Goal: Transaction & Acquisition: Purchase product/service

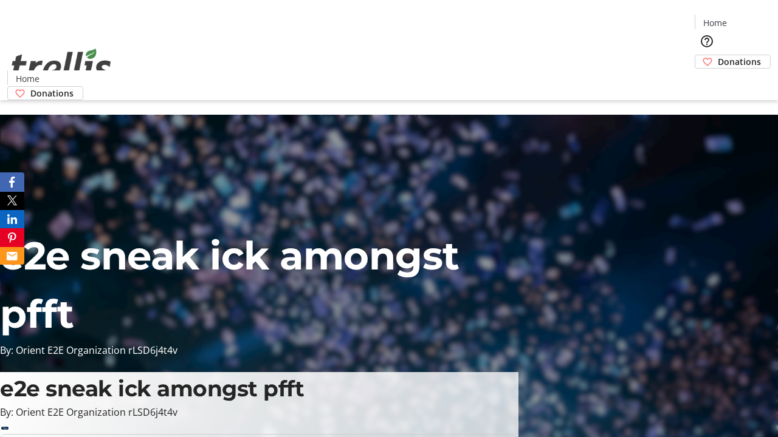
click at [718, 55] on span "Donations" at bounding box center [739, 61] width 43 height 13
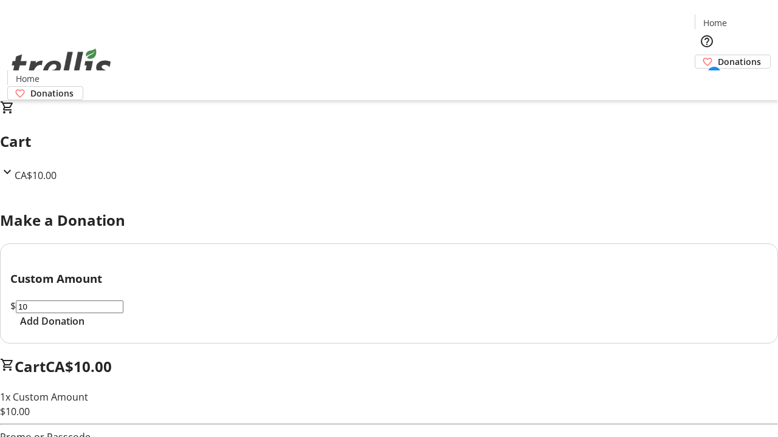
select select "CA"
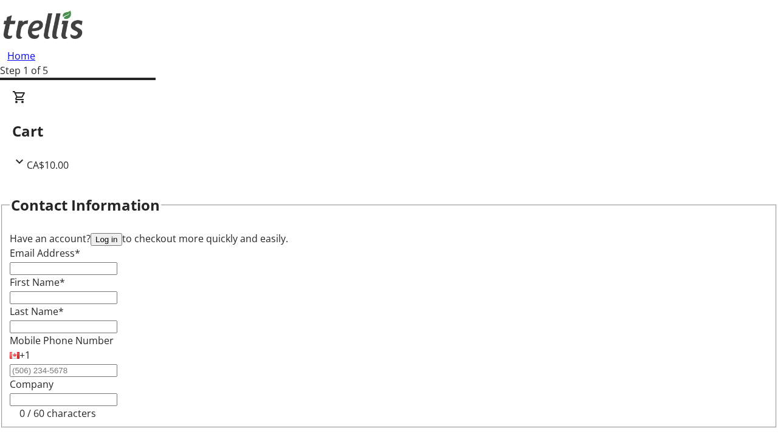
click at [122, 233] on button "Log in" at bounding box center [107, 239] width 32 height 13
